Goal: Transaction & Acquisition: Purchase product/service

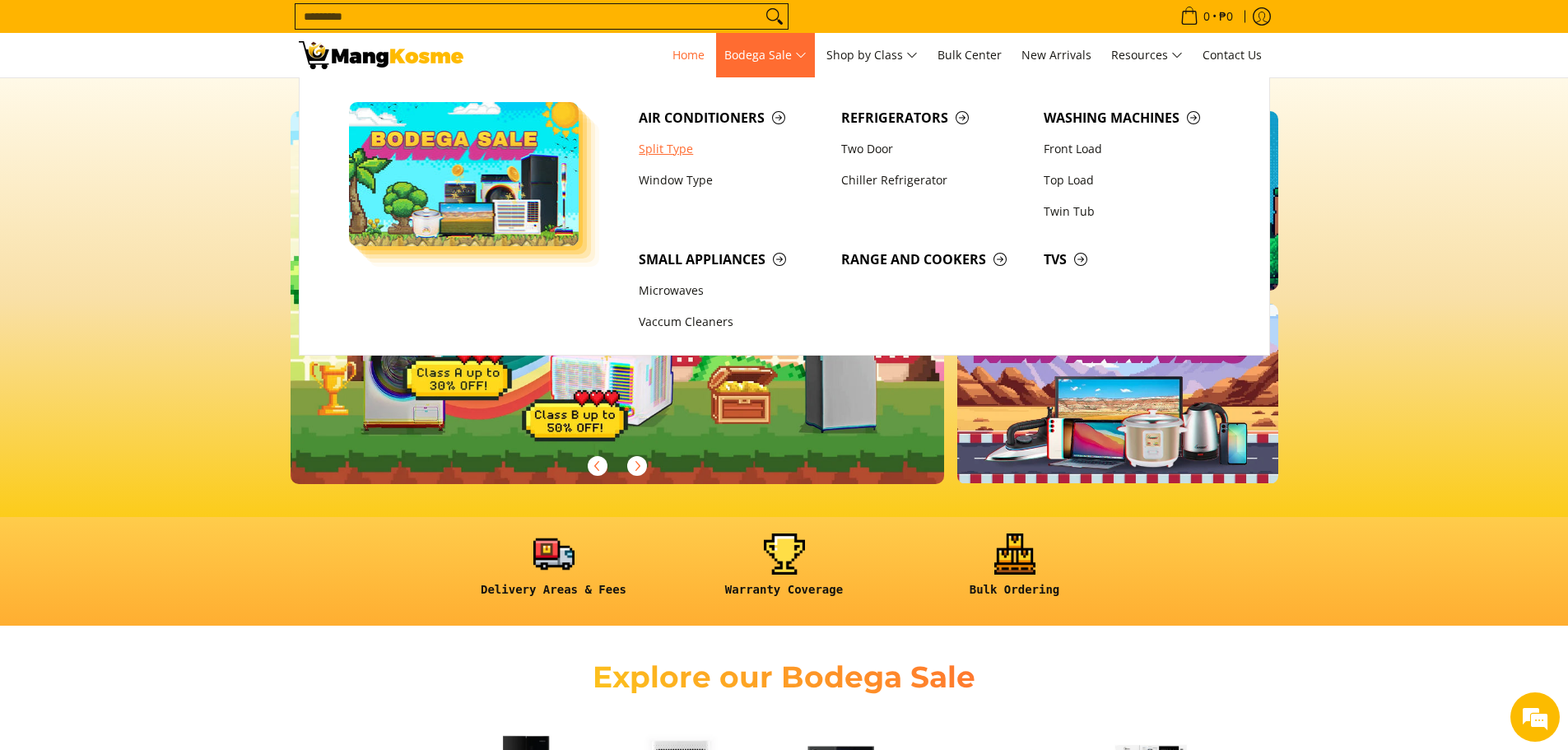
click at [677, 156] on link "Split Type" at bounding box center [732, 148] width 202 height 31
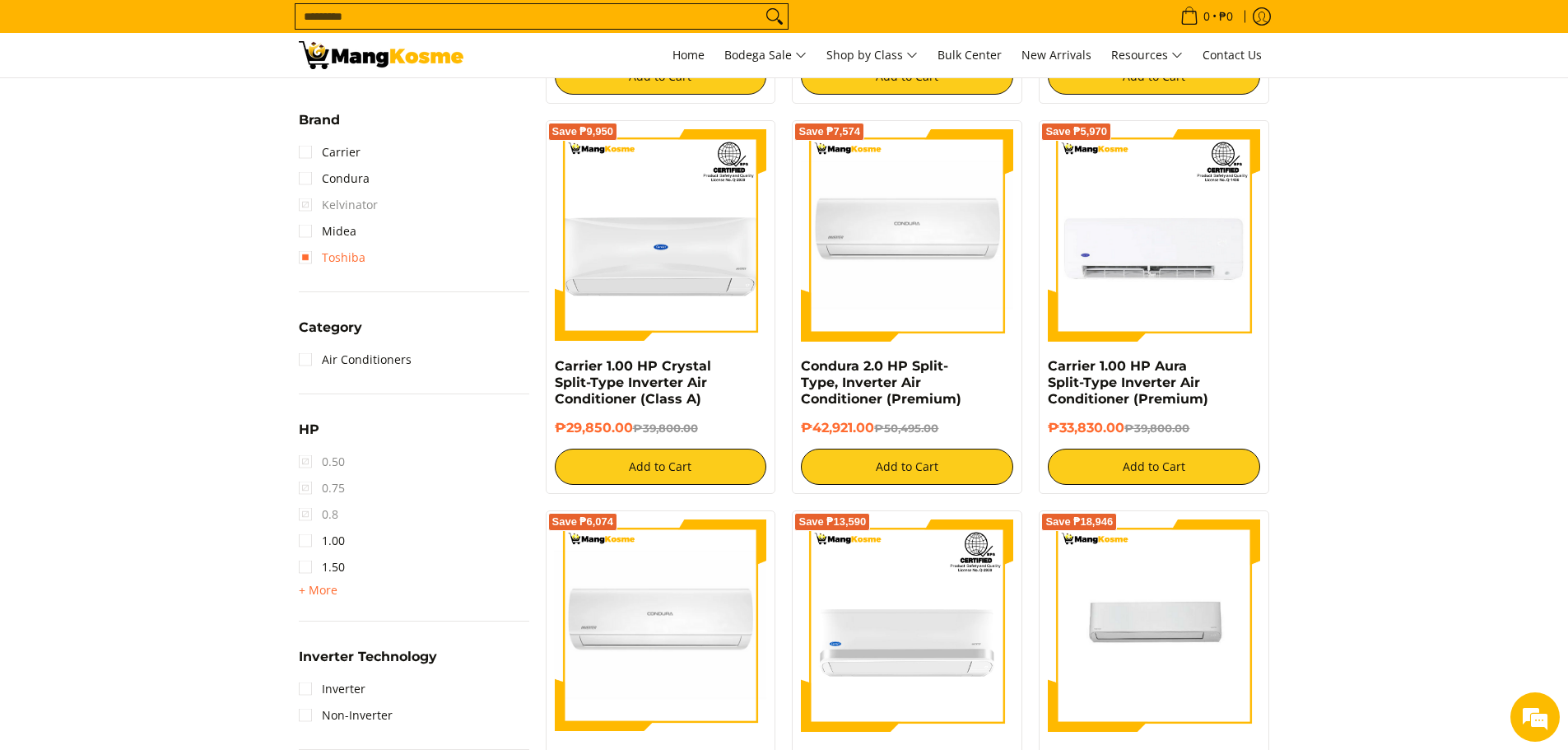
scroll to position [658, 0]
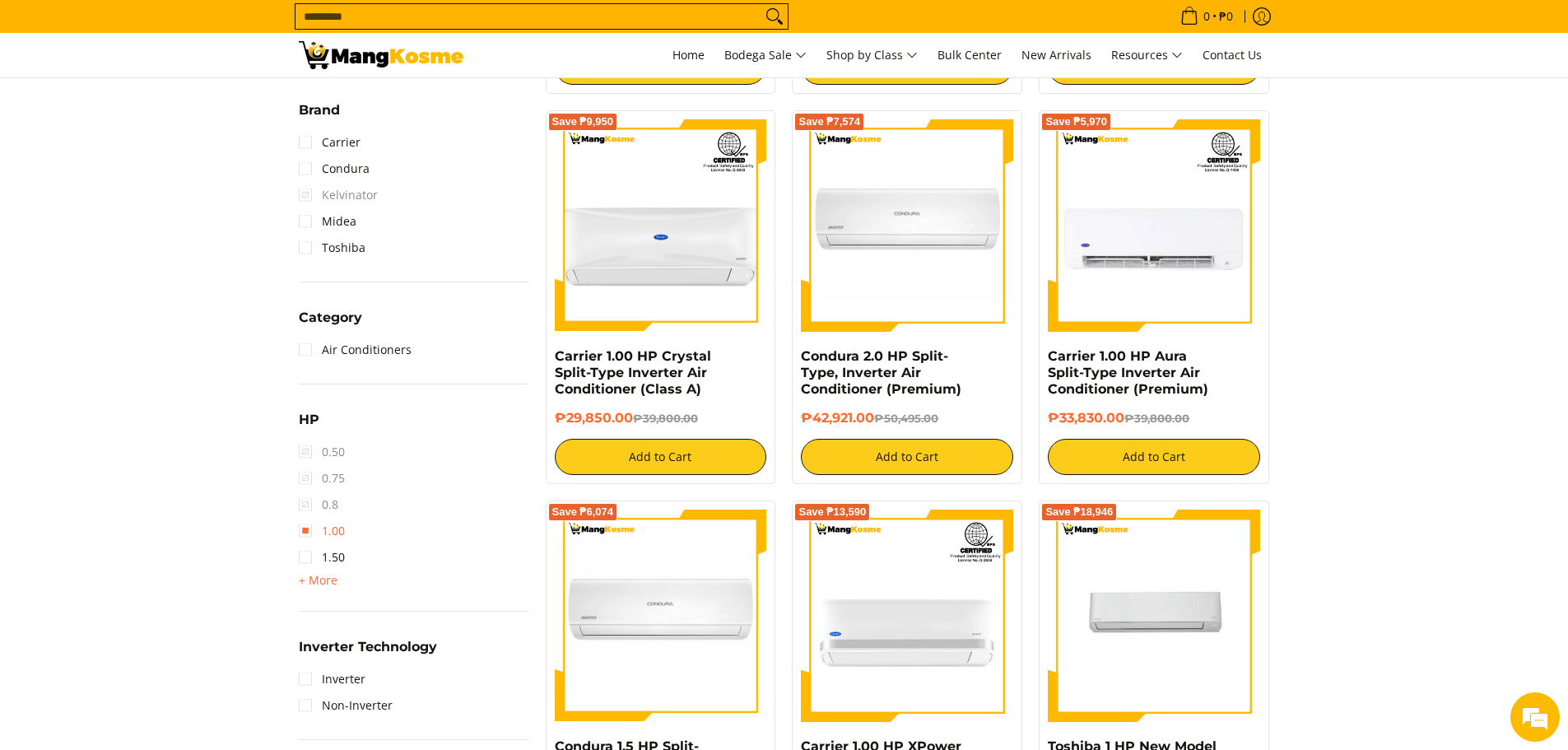
click at [303, 535] on link "1.00" at bounding box center [321, 530] width 46 height 26
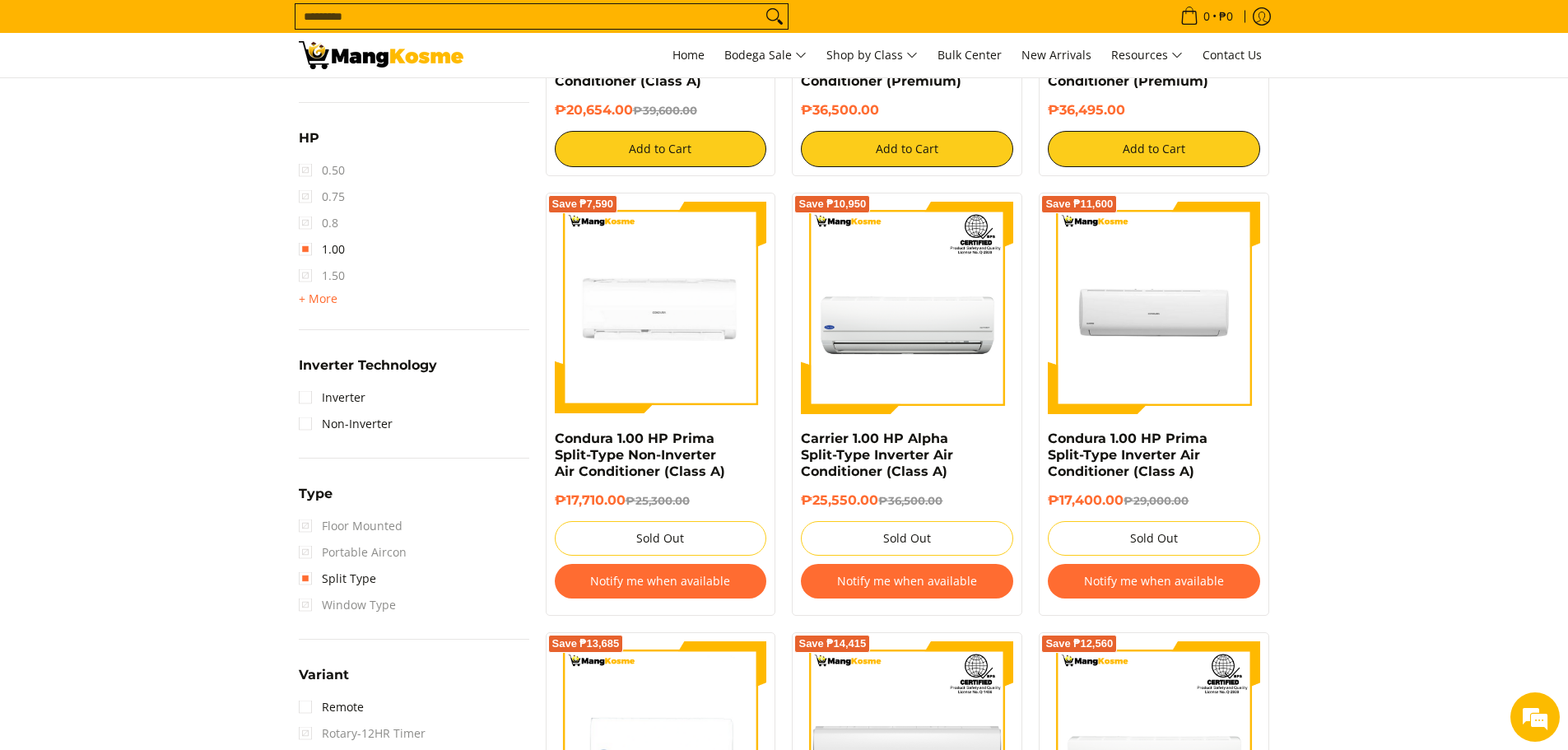
scroll to position [972, 0]
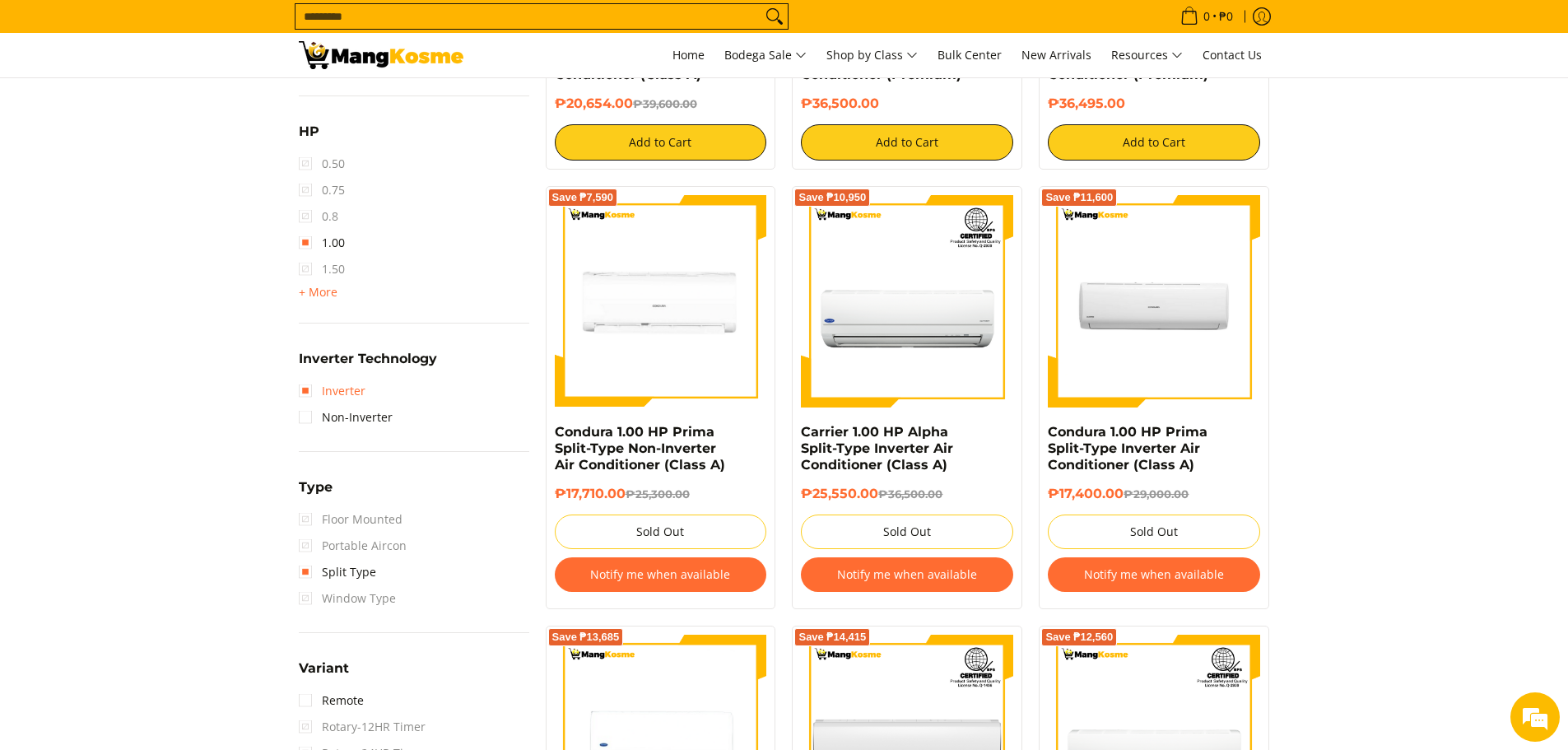
click at [302, 394] on link "Inverter" at bounding box center [331, 390] width 67 height 26
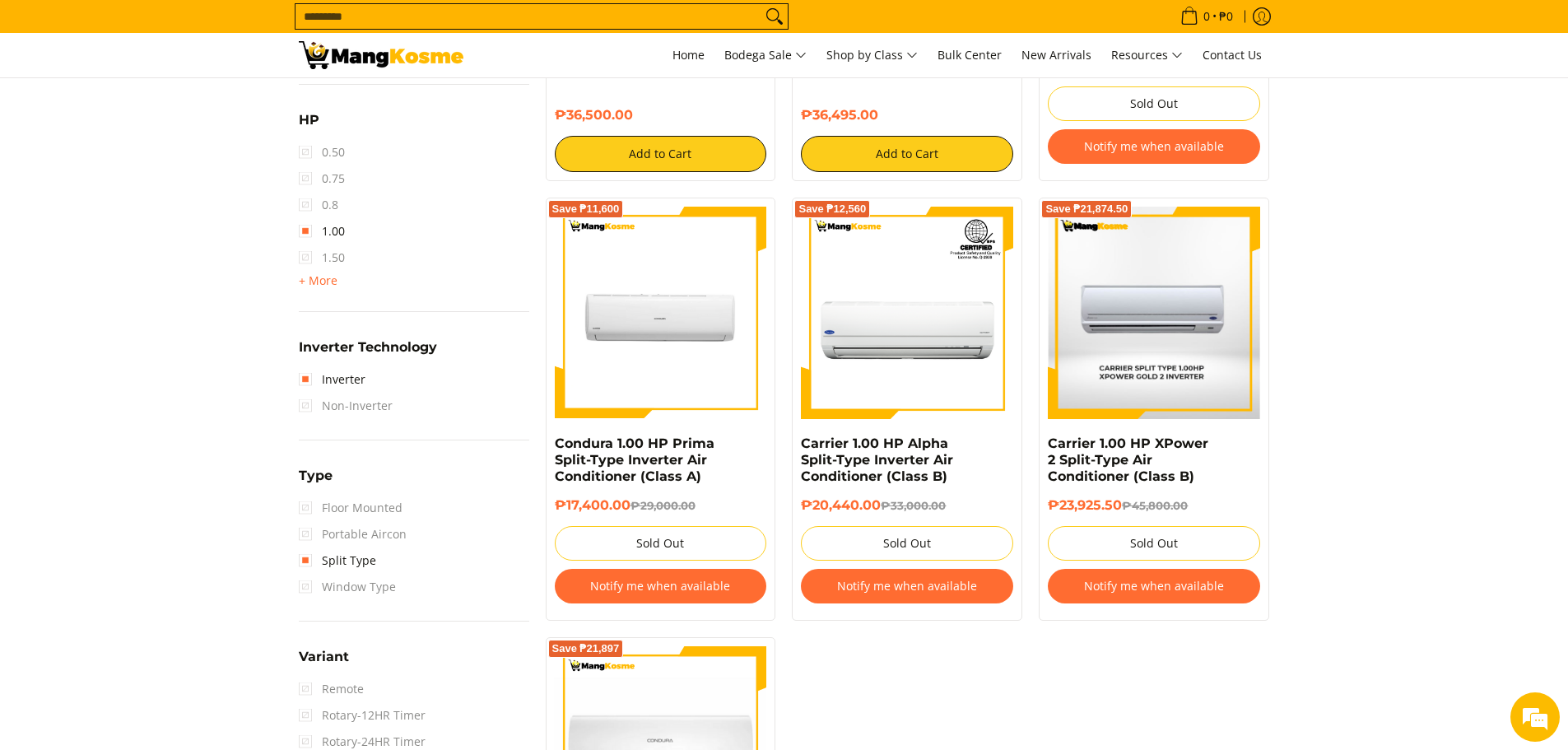
scroll to position [972, 0]
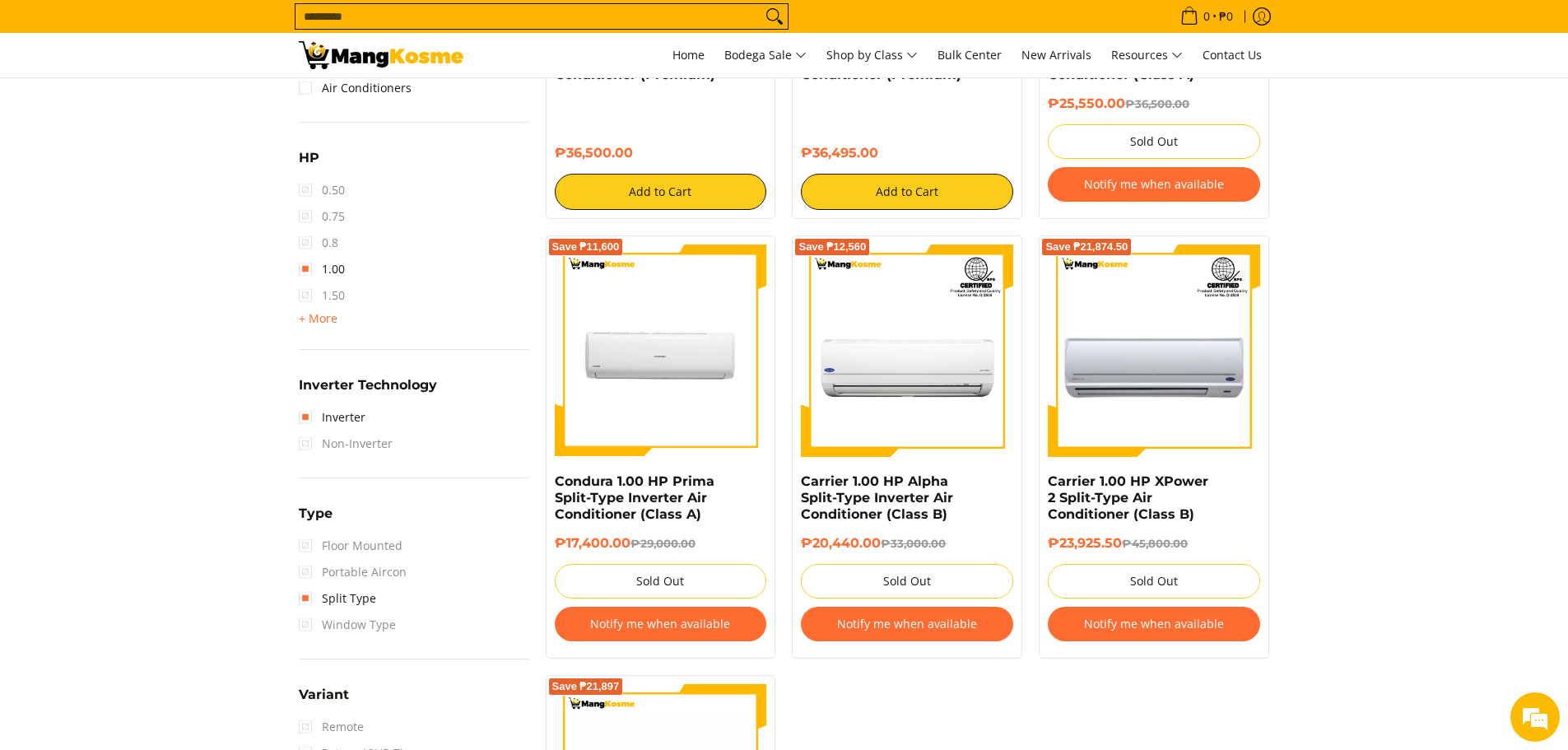
click at [661, 621] on button "Notify me when available" at bounding box center [661, 624] width 212 height 35
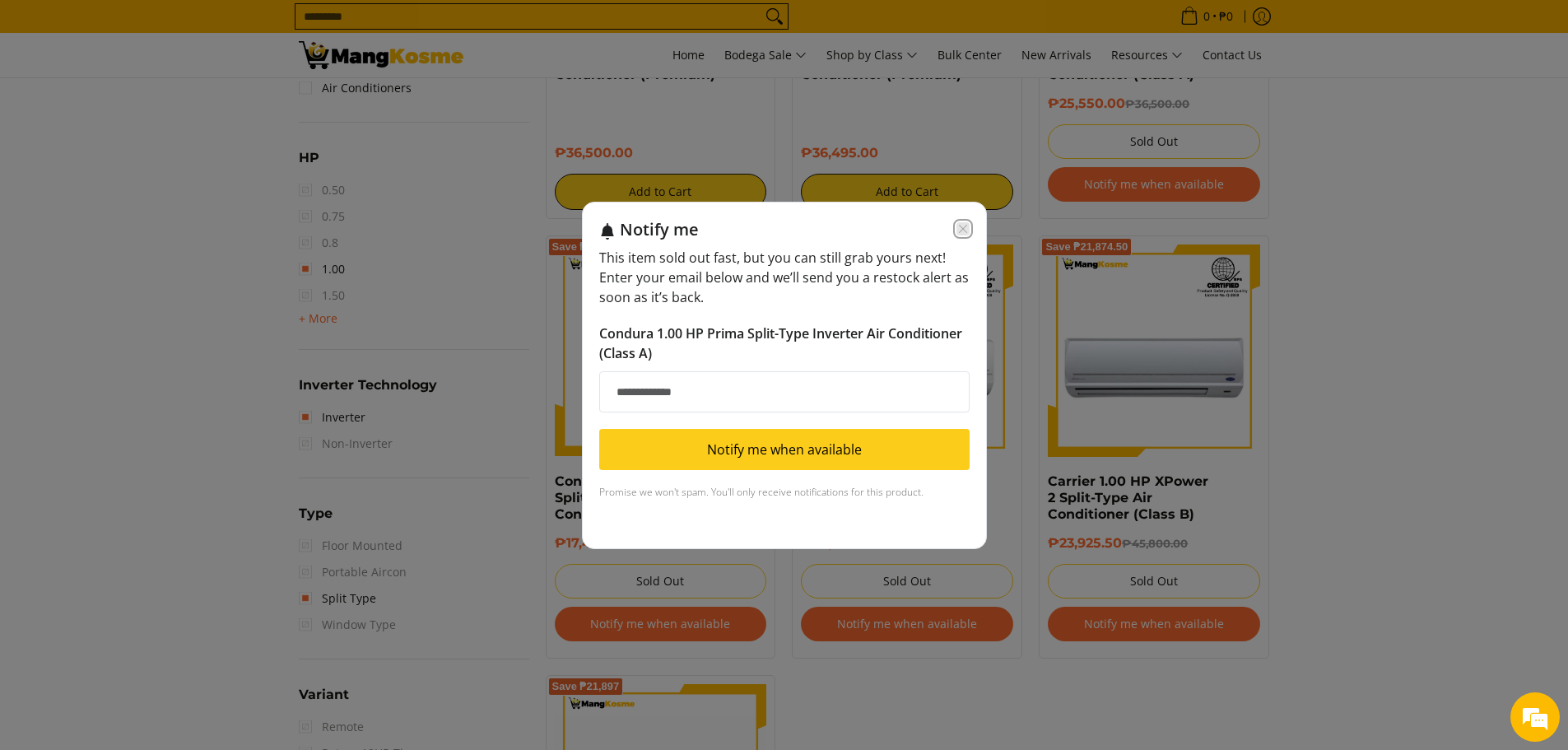
click at [960, 227] on icon "Close modal" at bounding box center [963, 229] width 8 height 8
